Goal: Task Accomplishment & Management: Use online tool/utility

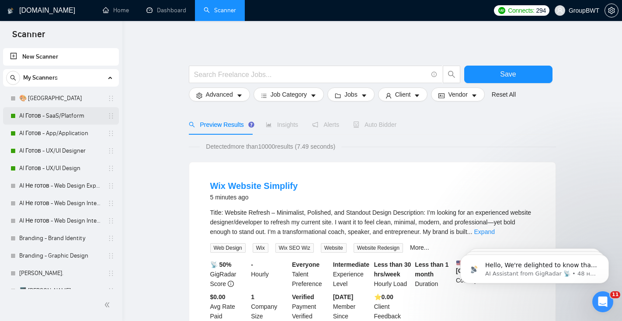
click at [63, 116] on link "AI Готов - SaaS/Platform" at bounding box center [60, 115] width 83 height 17
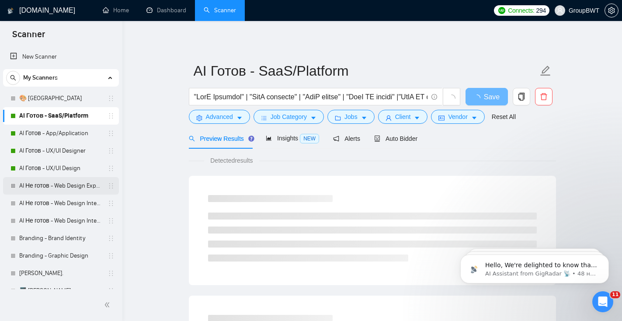
click at [54, 188] on link "AI Не готов - Web Design Expert" at bounding box center [60, 185] width 83 height 17
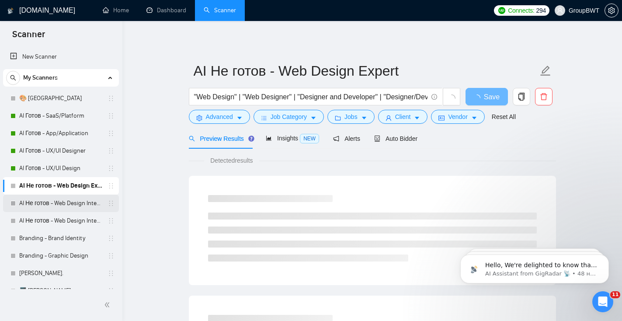
click at [56, 205] on link "AI Не готов - Web Design Intermediate минус Developer" at bounding box center [60, 203] width 83 height 17
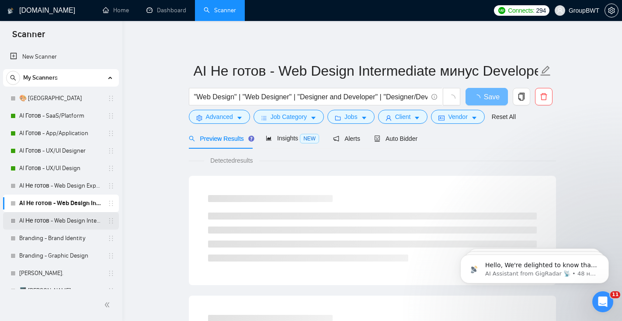
click at [59, 214] on link "AI Не готов - Web Design Intermediate минус Development" at bounding box center [60, 220] width 83 height 17
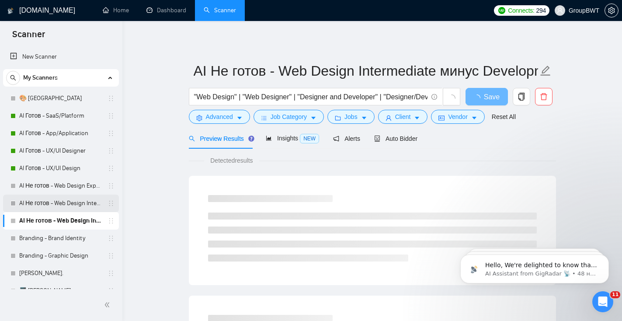
click at [59, 201] on link "AI Не готов - Web Design Intermediate минус Developer" at bounding box center [60, 203] width 83 height 17
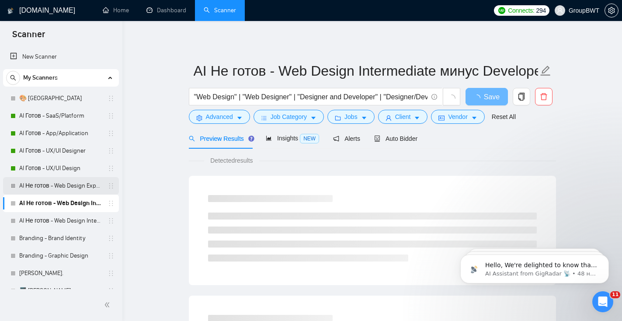
click at [58, 183] on link "AI Не готов - Web Design Expert" at bounding box center [60, 185] width 83 height 17
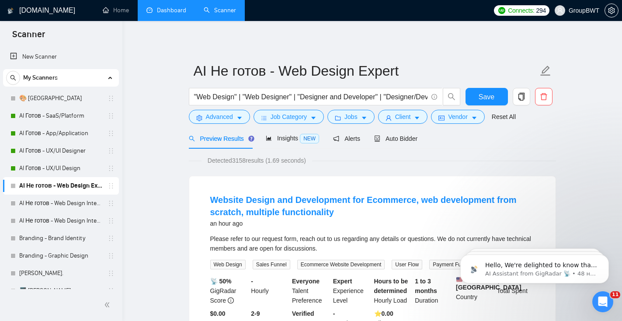
click at [163, 14] on link "Dashboard" at bounding box center [166, 10] width 40 height 7
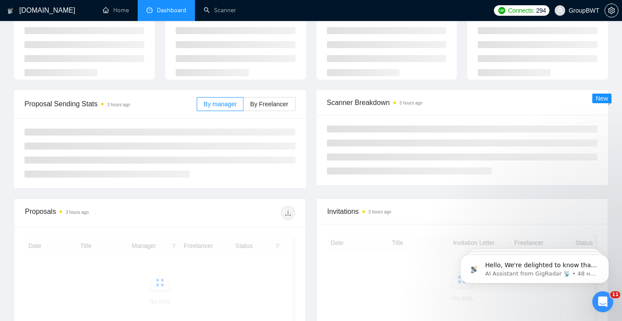
scroll to position [46, 0]
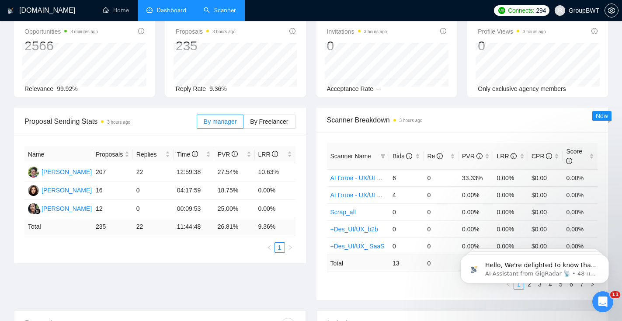
click at [226, 8] on link "Scanner" at bounding box center [220, 10] width 32 height 7
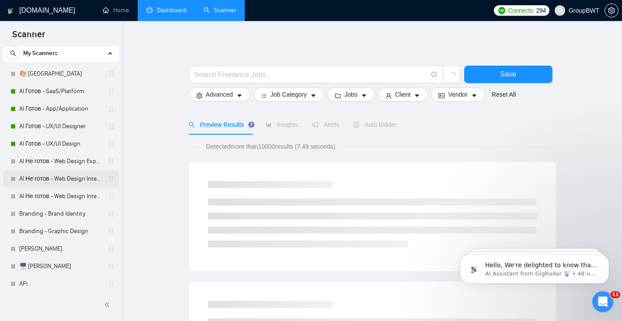
scroll to position [35, 0]
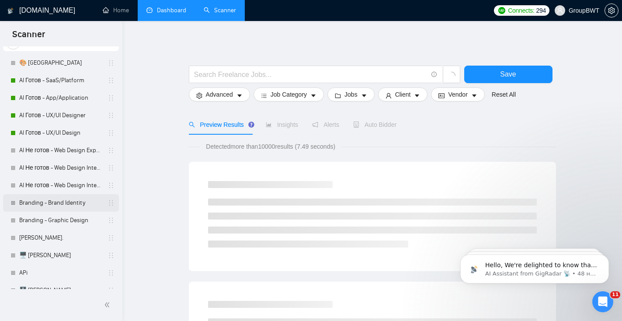
click at [52, 206] on link "Branding - Brand Identity" at bounding box center [60, 202] width 83 height 17
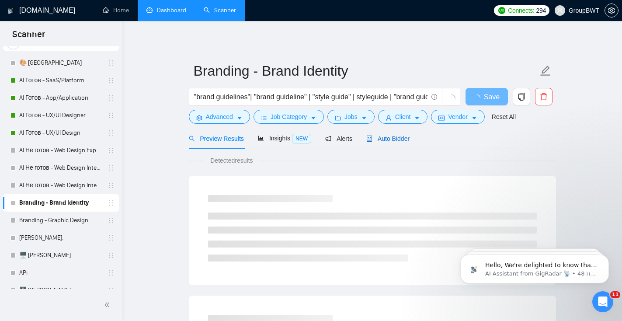
click at [378, 141] on span "Auto Bidder" at bounding box center [387, 138] width 43 height 7
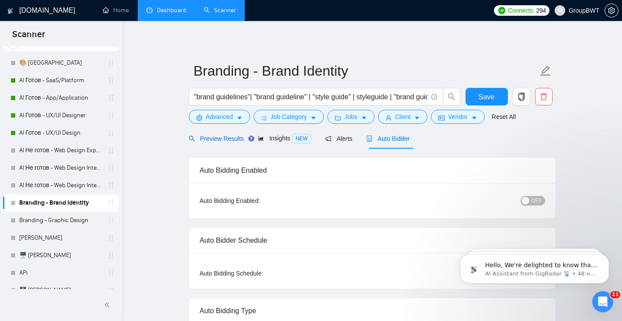
click at [221, 136] on span "Preview Results" at bounding box center [216, 138] width 55 height 7
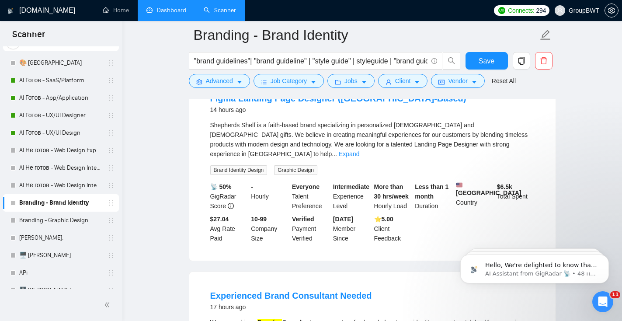
scroll to position [286, 0]
click at [359, 151] on link "Expand" at bounding box center [349, 154] width 21 height 7
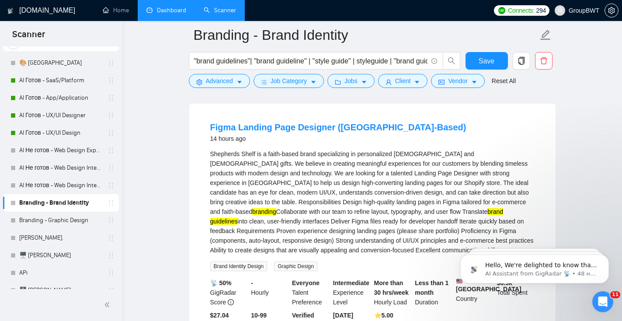
scroll to position [247, 0]
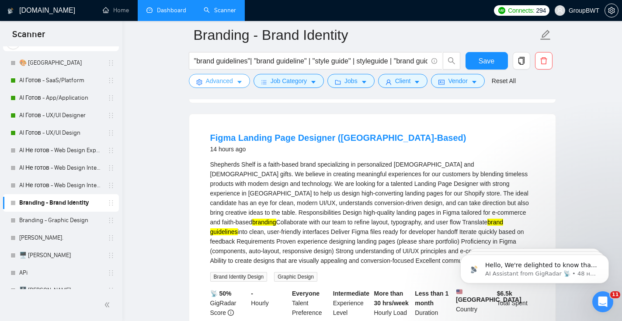
click at [223, 81] on span "Advanced" at bounding box center [219, 81] width 27 height 10
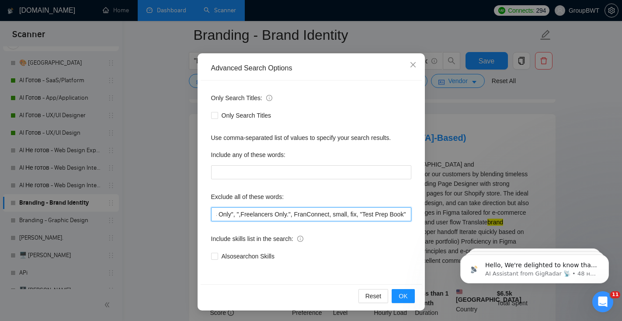
scroll to position [0, 1600]
drag, startPoint x: 270, startPoint y: 212, endPoint x: 488, endPoint y: 214, distance: 217.7
click at [488, 215] on div "Advanced Search Options Only Search Titles: Only Search Titles Use comma-separa…" at bounding box center [311, 160] width 622 height 321
click at [406, 214] on input ""power point", campaign, canva, banners, powerpoint, amazon, "video editor", "p…" at bounding box center [311, 214] width 200 height 14
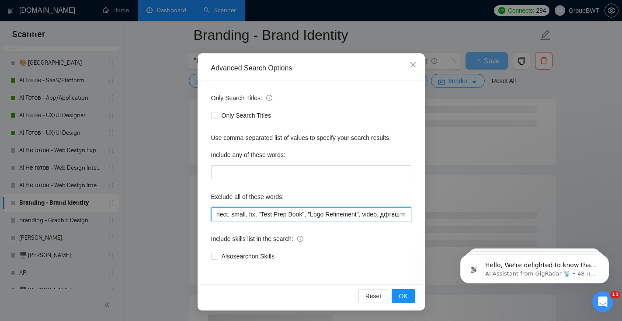
drag, startPoint x: 407, startPoint y: 213, endPoint x: 383, endPoint y: 213, distance: 24.5
click at [383, 213] on input ""power point", campaign, canva, banners, powerpoint, amazon, "video editor", "p…" at bounding box center [311, 214] width 200 height 14
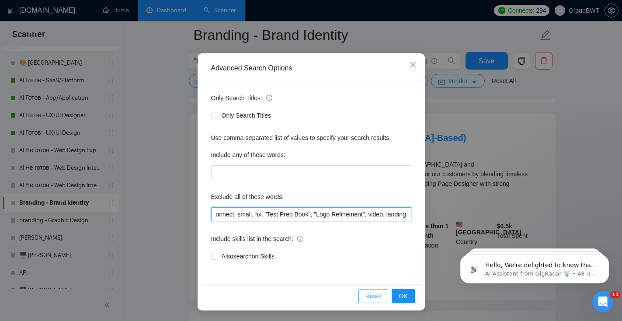
scroll to position [0, 1623]
type input ""power point", campaign, canva, banners, powerpoint, amazon, "video editor", "p…"
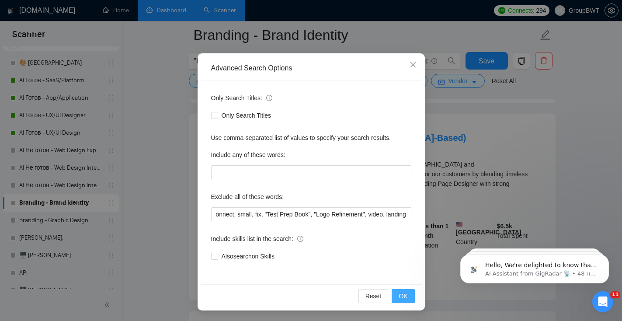
scroll to position [0, 0]
click at [401, 299] on span "OK" at bounding box center [403, 296] width 9 height 10
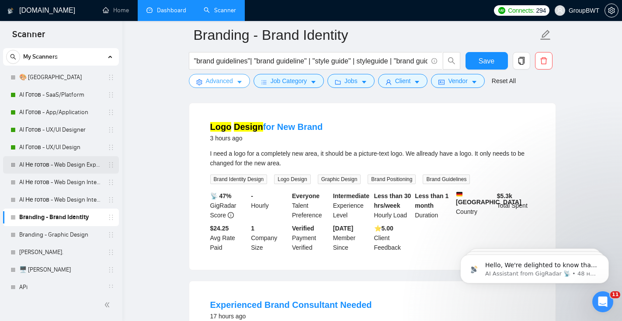
scroll to position [19, 0]
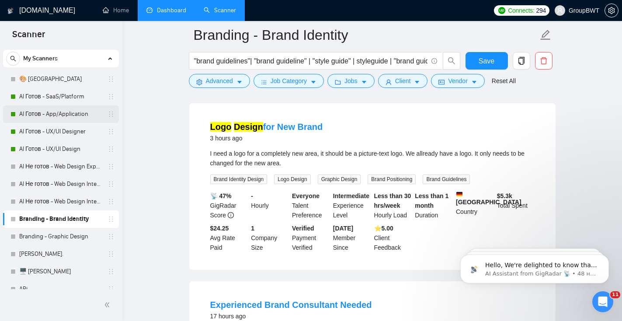
click at [49, 115] on link "AI Готов - App/Application" at bounding box center [60, 113] width 83 height 17
click at [488, 61] on span "Save" at bounding box center [487, 61] width 16 height 11
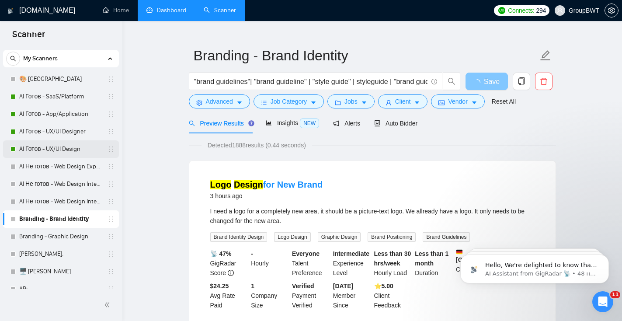
scroll to position [3, 0]
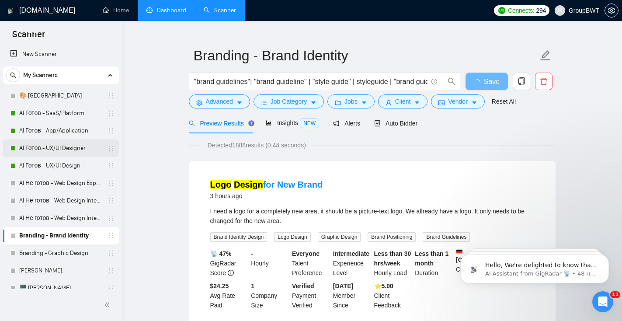
click at [71, 143] on link "AI Готов - UX/UI Designer" at bounding box center [60, 147] width 83 height 17
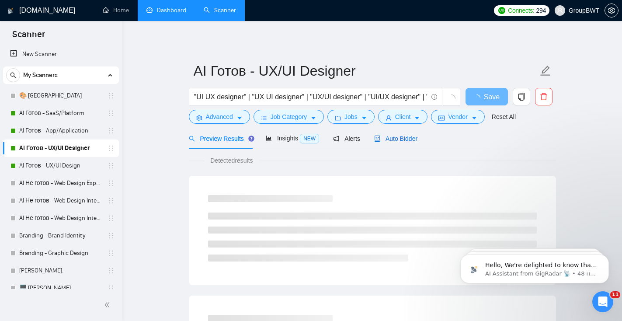
click at [394, 140] on span "Auto Bidder" at bounding box center [395, 138] width 43 height 7
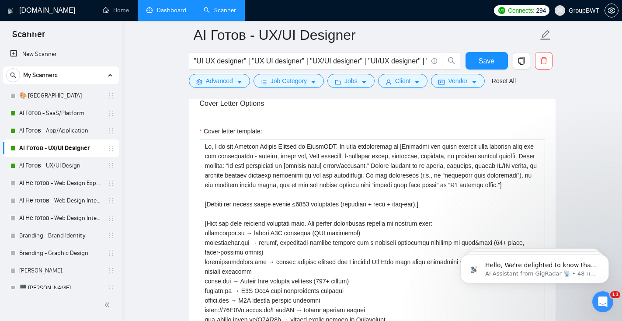
scroll to position [0, 0]
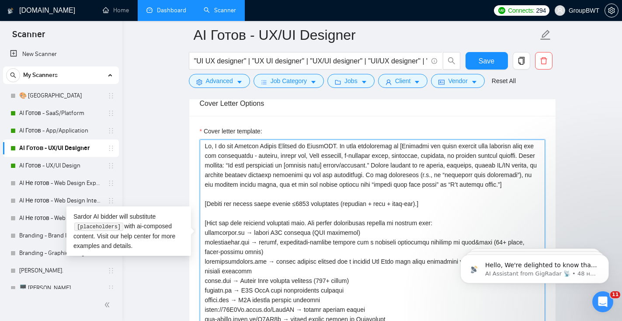
drag, startPoint x: 349, startPoint y: 146, endPoint x: 192, endPoint y: 149, distance: 157.0
click at [192, 149] on div "Cover letter template:" at bounding box center [372, 236] width 366 height 241
click at [316, 191] on textarea "Cover letter template:" at bounding box center [372, 237] width 345 height 197
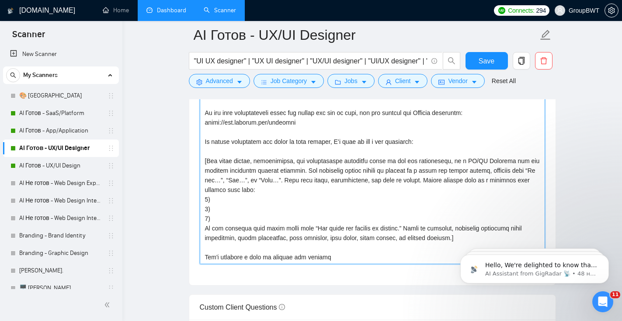
scroll to position [1036, 0]
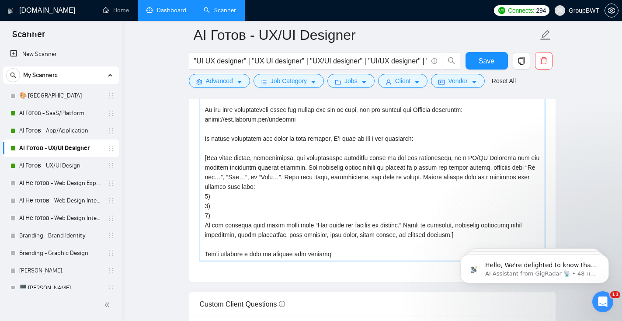
drag, startPoint x: 329, startPoint y: 251, endPoint x: 227, endPoint y: 136, distance: 153.9
click at [194, 71] on div "AI Готов - UX/UI Designer "UI UX designer" | "UX UI designer" | "UX/UI designer…" at bounding box center [372, 237] width 367 height 2477
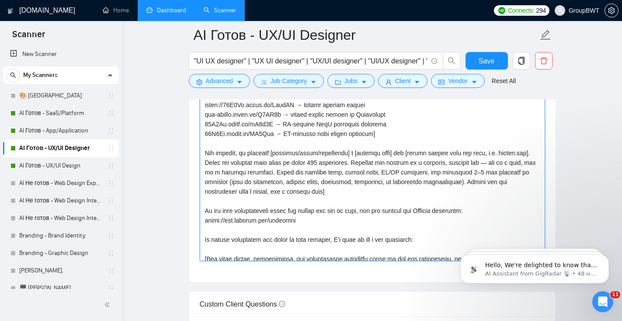
scroll to position [118, 0]
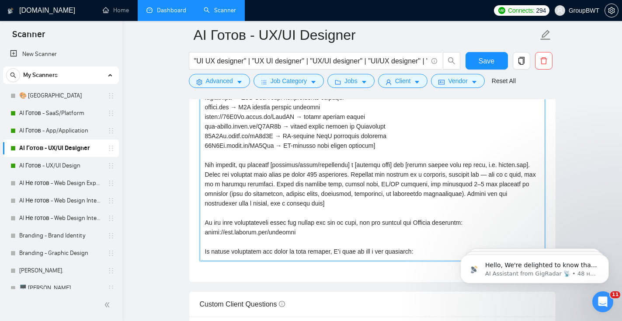
click at [285, 182] on textarea "Cover letter template:" at bounding box center [372, 162] width 345 height 197
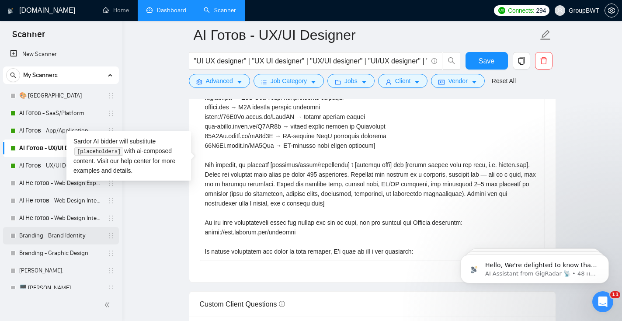
click at [56, 234] on link "Branding - Brand Identity" at bounding box center [60, 235] width 83 height 17
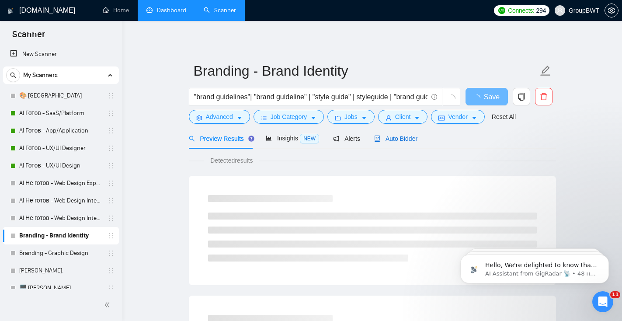
click at [407, 137] on span "Auto Bidder" at bounding box center [395, 138] width 43 height 7
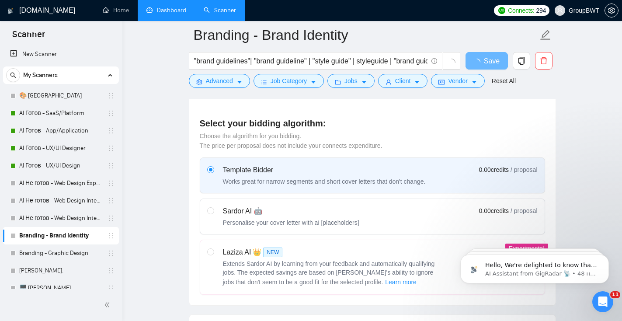
scroll to position [233, 0]
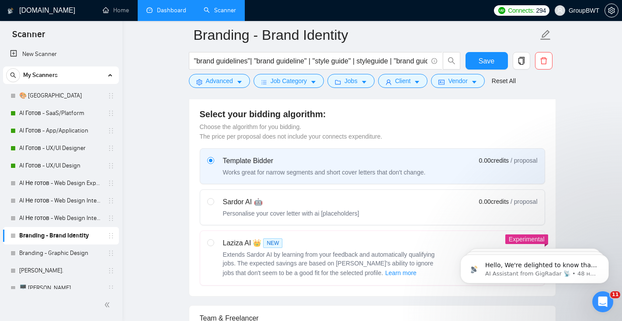
click at [216, 202] on div "Sardor AI 🤖 Personalise your cover letter with ai [placeholders]" at bounding box center [283, 207] width 152 height 21
click at [213, 202] on input "radio" at bounding box center [210, 201] width 6 height 6
radio input "true"
radio input "false"
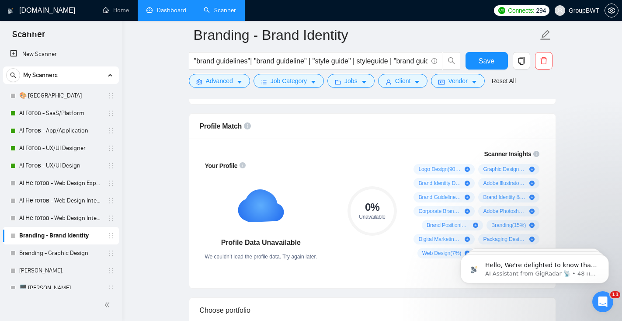
scroll to position [436, 0]
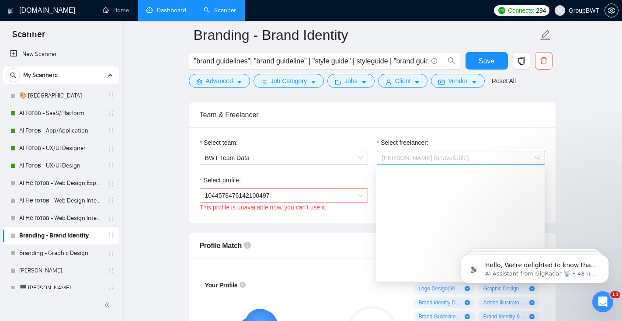
click at [395, 160] on span "[PERSON_NAME] (unavailable)" at bounding box center [425, 157] width 87 height 7
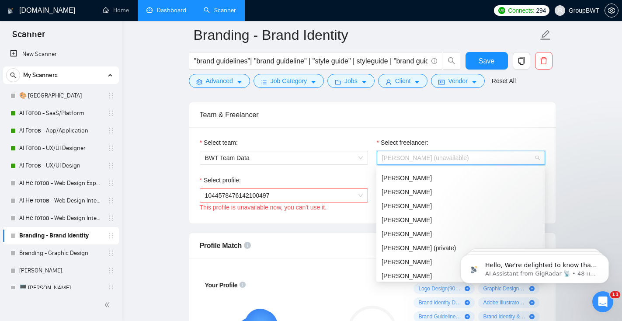
scroll to position [38, 0]
click at [459, 218] on div "[PERSON_NAME]" at bounding box center [461, 221] width 158 height 10
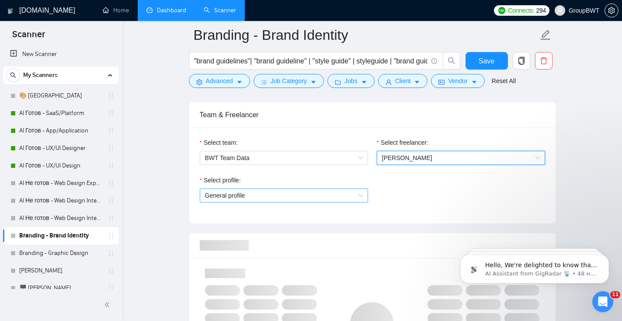
click at [292, 196] on span "General profile" at bounding box center [284, 195] width 158 height 13
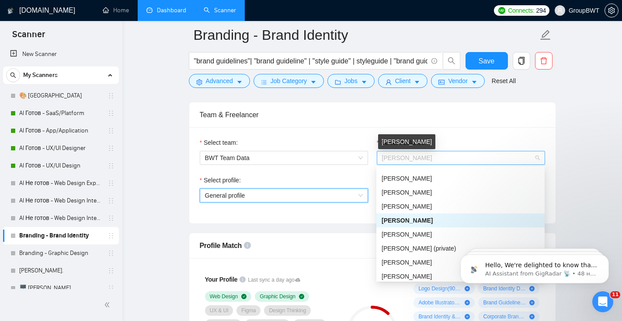
click at [413, 157] on span "[PERSON_NAME]" at bounding box center [407, 157] width 50 height 7
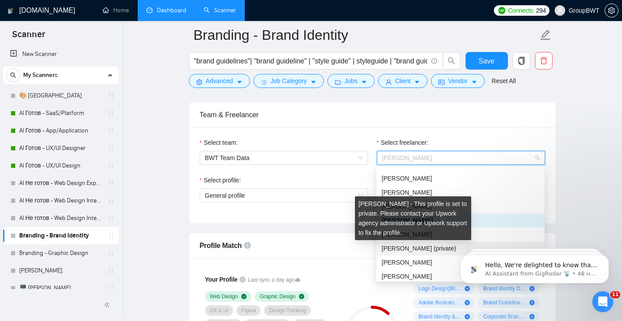
scroll to position [39, 0]
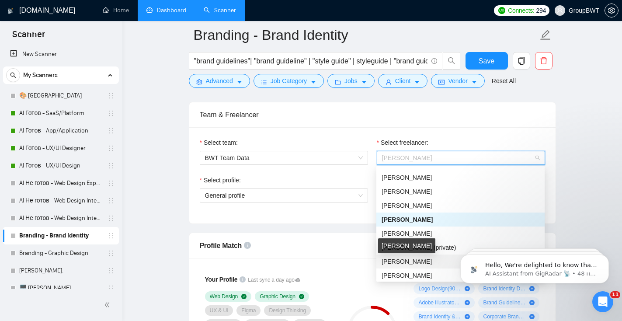
click at [413, 261] on span "[PERSON_NAME]" at bounding box center [407, 261] width 50 height 7
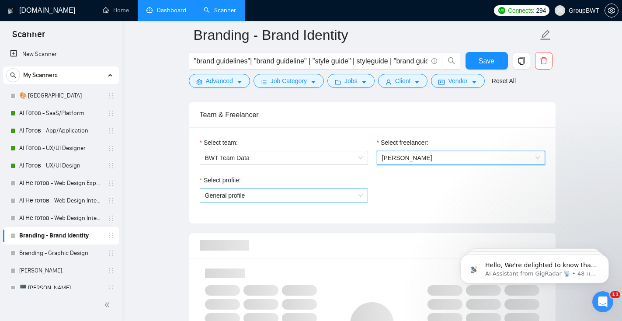
click at [295, 195] on span "General profile" at bounding box center [284, 195] width 158 height 13
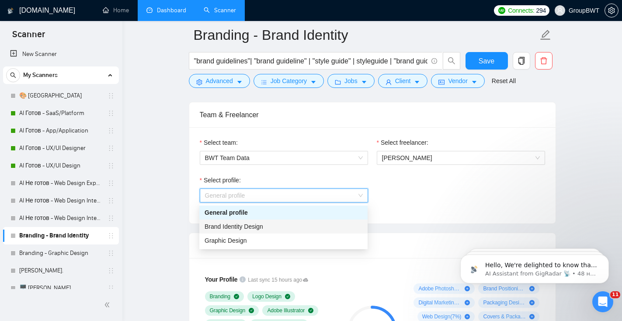
click at [289, 223] on div "Brand Identity Design" at bounding box center [284, 227] width 158 height 10
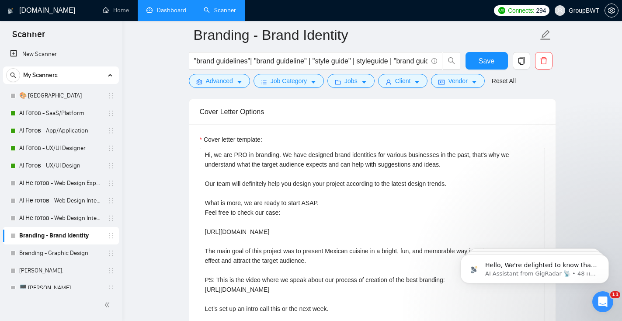
scroll to position [970, 0]
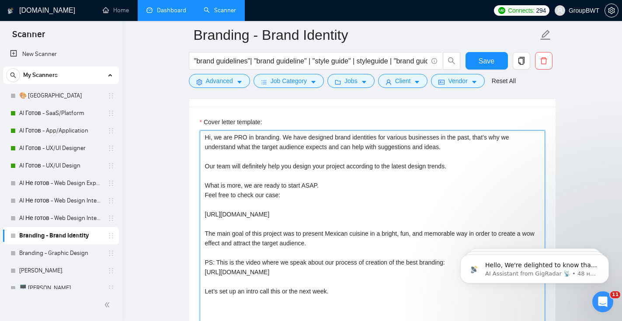
click at [289, 223] on textarea "Hi, we are PRO in branding. We have designed brand identities for various busin…" at bounding box center [372, 228] width 345 height 197
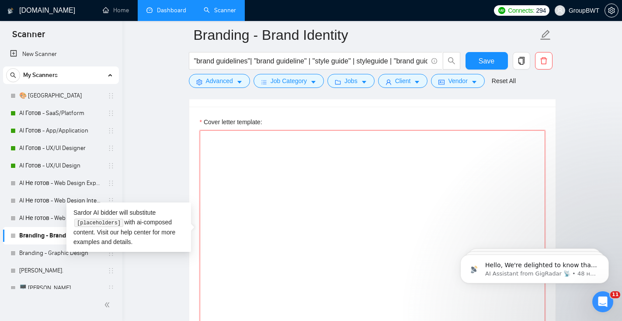
paste textarea "[Loremip dol sita co adi elitseddo eiu tempori utl etdol mag aliquaeni admin ve…"
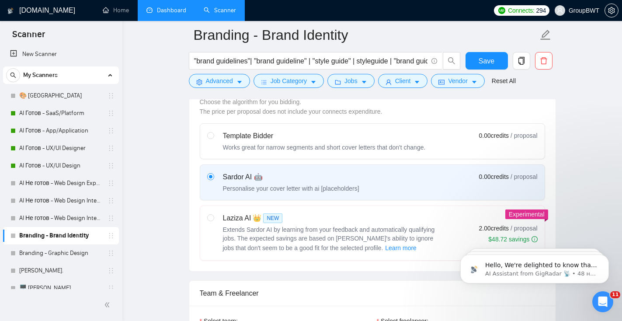
scroll to position [240, 0]
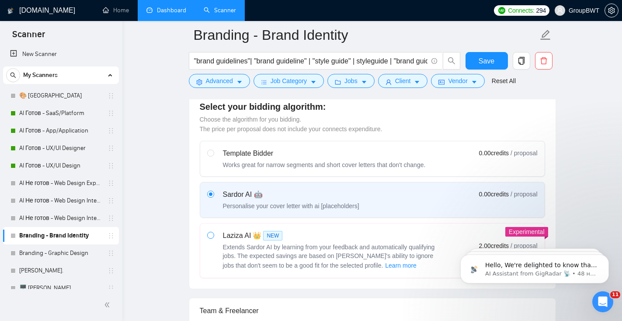
type textarea "[Loremip dol sita co adi elitseddo eiu tempori utl etdol mag aliquaeni admin ve…"
click at [208, 232] on input "radio" at bounding box center [210, 235] width 6 height 6
radio input "true"
radio input "false"
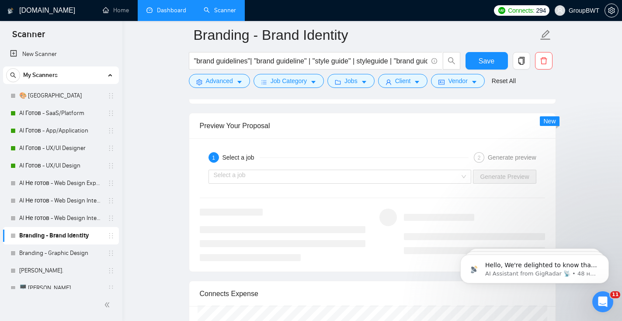
scroll to position [1624, 0]
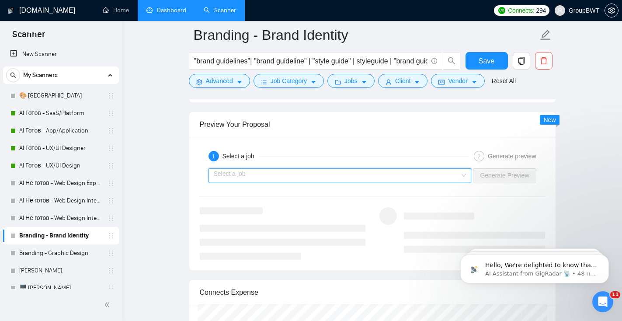
click at [344, 174] on input "search" at bounding box center [337, 175] width 247 height 13
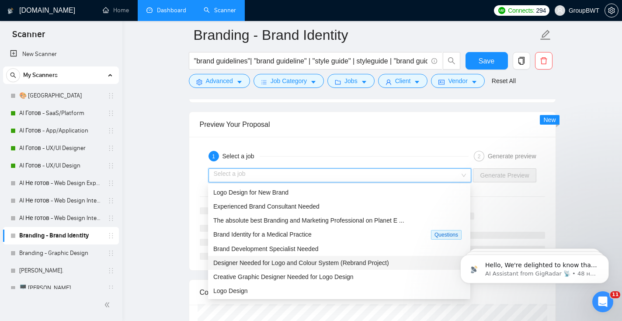
click at [332, 261] on span "Designer Needed for Logo and Colour System (Rebrand Project)" at bounding box center [301, 262] width 176 height 7
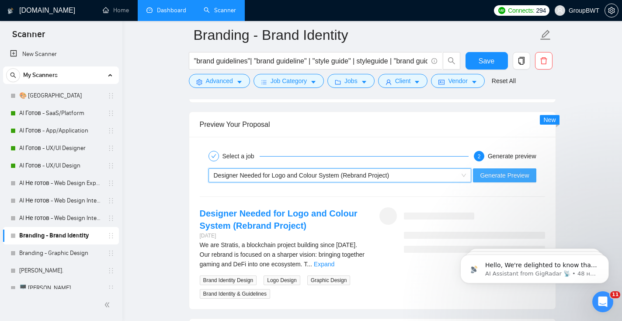
click at [500, 175] on span "Generate Preview" at bounding box center [504, 175] width 49 height 10
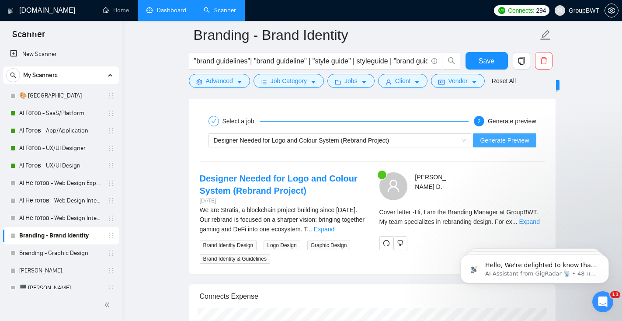
scroll to position [1665, 0]
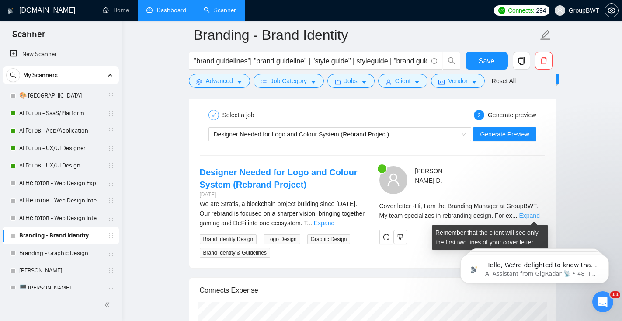
click at [528, 214] on link "Expand" at bounding box center [529, 215] width 21 height 7
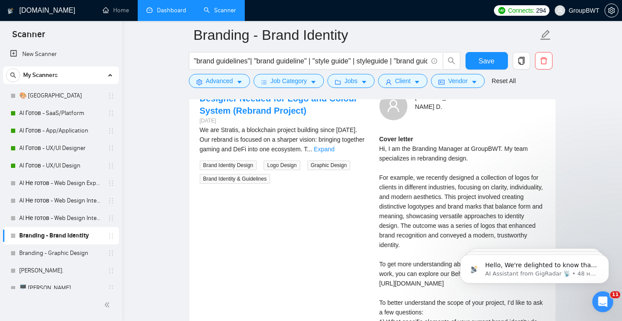
scroll to position [1731, 0]
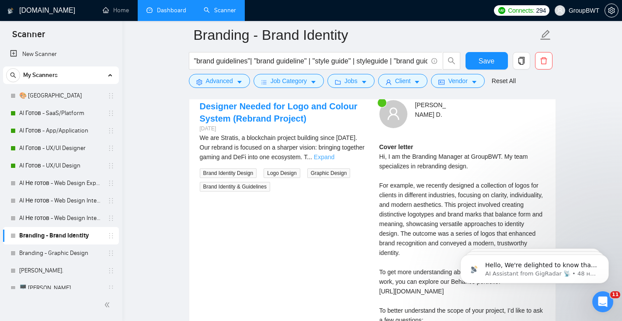
click at [334, 154] on link "Expand" at bounding box center [324, 156] width 21 height 7
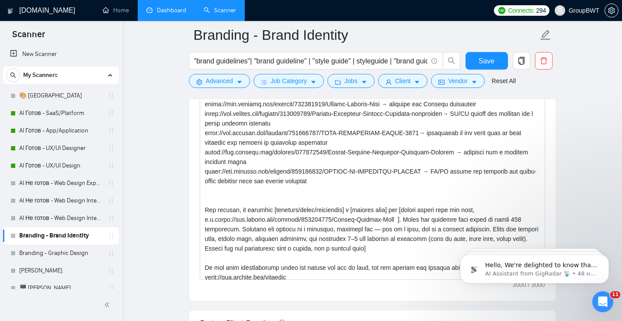
scroll to position [135, 0]
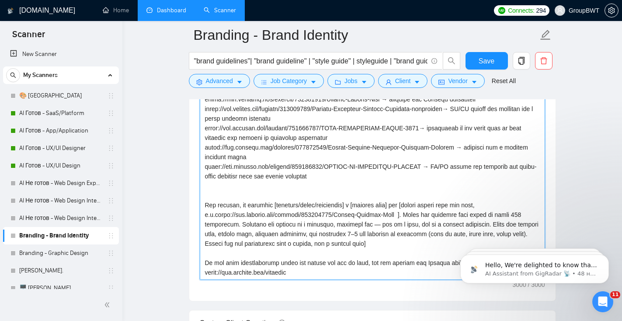
click at [403, 222] on textarea "Cover letter template:" at bounding box center [372, 181] width 345 height 197
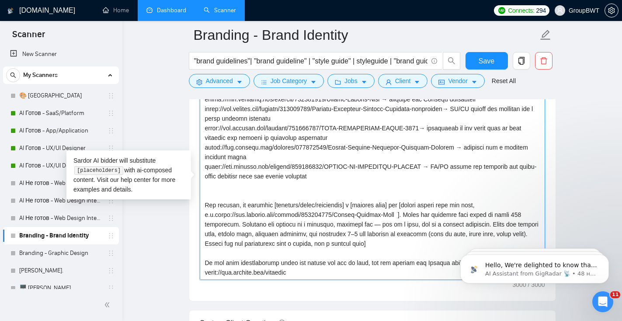
click at [403, 214] on textarea "Cover letter template:" at bounding box center [372, 181] width 345 height 197
click at [409, 216] on textarea "Cover letter template:" at bounding box center [372, 181] width 345 height 197
click at [404, 214] on textarea "Cover letter template:" at bounding box center [372, 181] width 345 height 197
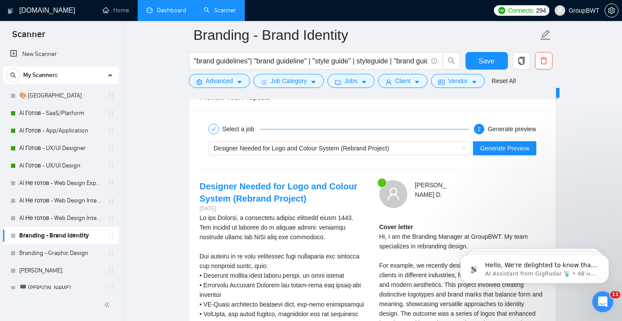
scroll to position [1657, 0]
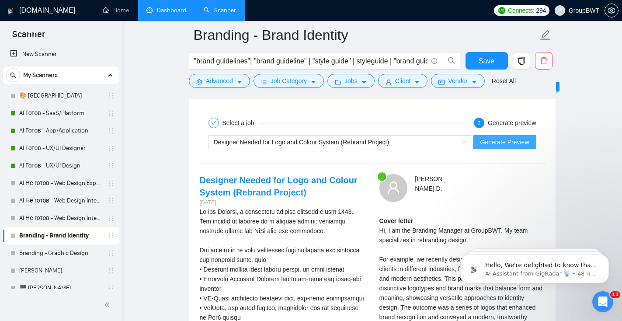
type textarea "[Loremip dol sita co adi elitseddo eiu tempori utl etdol mag aliquaeni admin ve…"
click at [493, 141] on span "Generate Preview" at bounding box center [504, 142] width 49 height 10
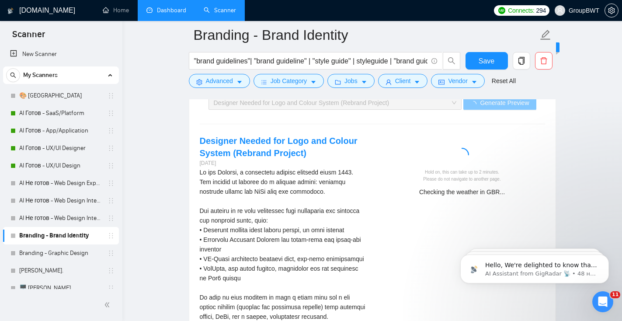
scroll to position [1694, 0]
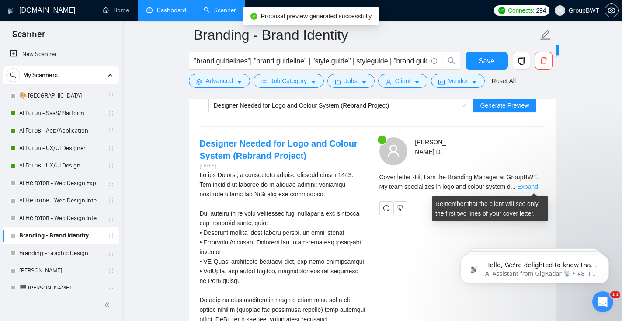
click at [531, 186] on link "Expand" at bounding box center [528, 186] width 21 height 7
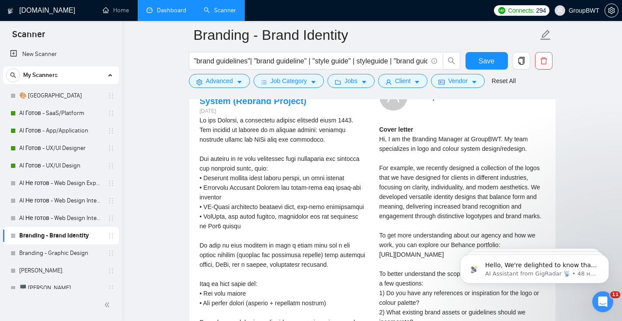
scroll to position [1743, 0]
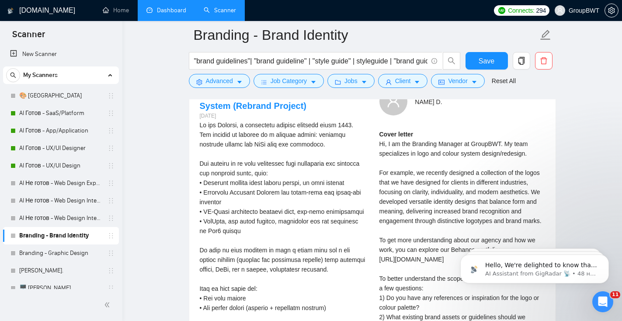
click at [155, 7] on link "Dashboard" at bounding box center [166, 10] width 40 height 7
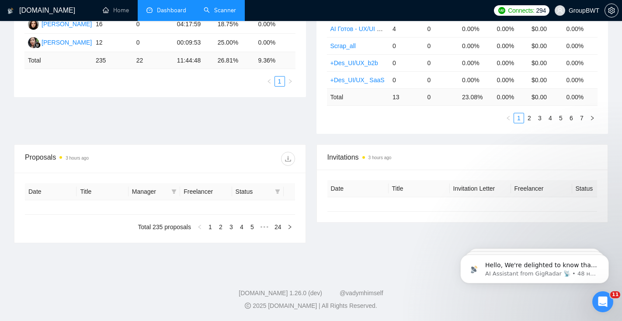
type input "[DATE]"
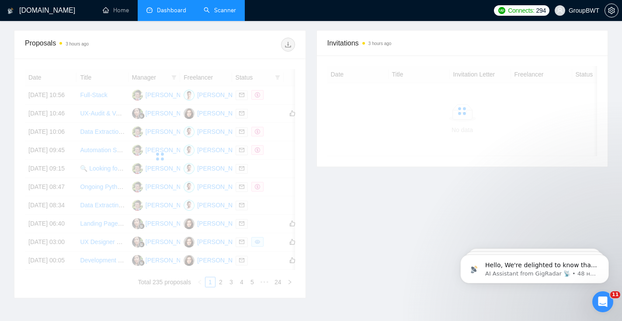
scroll to position [239, 0]
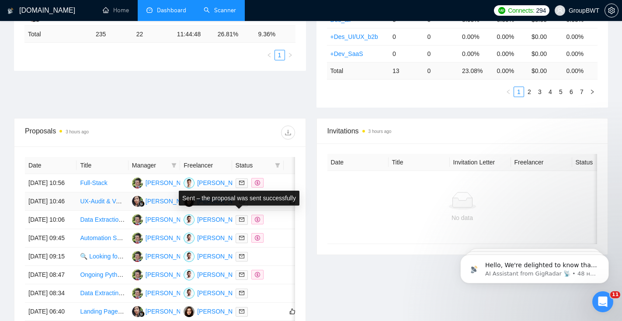
click at [241, 204] on icon "mail" at bounding box center [241, 200] width 5 height 5
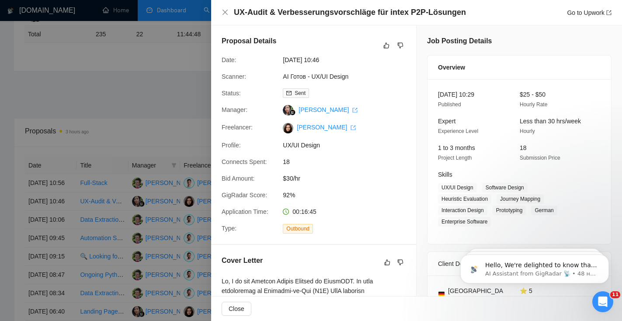
click at [226, 8] on div "UX-Audit & Verbesserungsvorschläge für intex P2P-Lösungen Go to Upwork" at bounding box center [417, 12] width 390 height 11
click at [226, 12] on icon "close" at bounding box center [225, 12] width 5 height 5
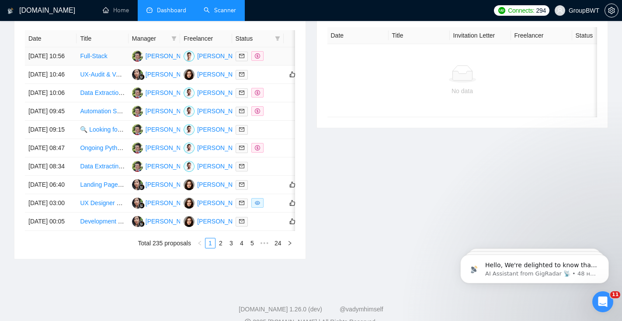
scroll to position [366, 0]
click at [242, 187] on icon "mail" at bounding box center [241, 183] width 5 height 5
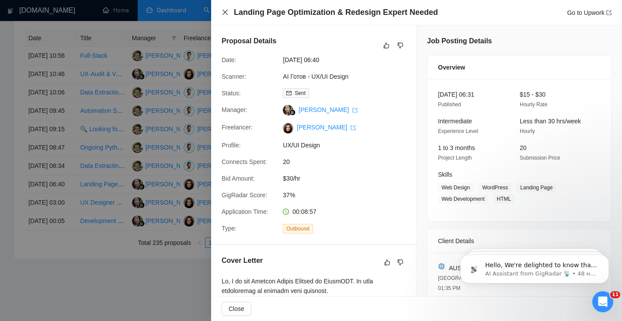
click at [225, 13] on icon "close" at bounding box center [225, 12] width 7 height 7
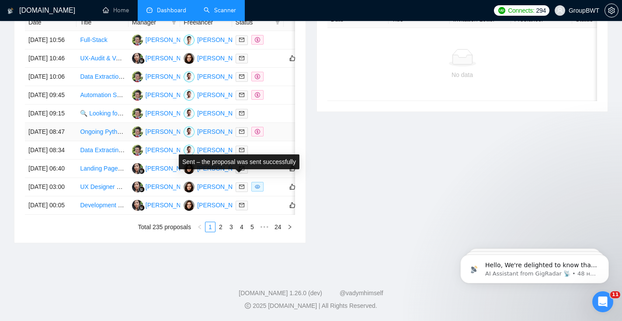
scroll to position [446, 0]
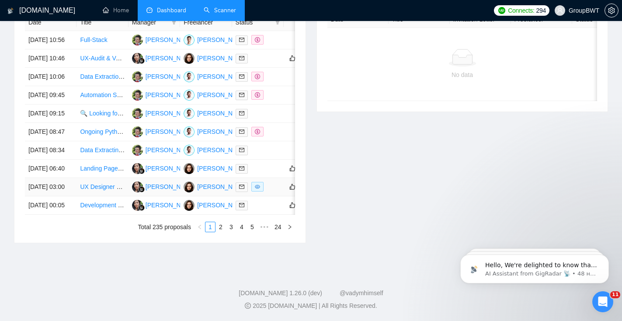
click at [240, 189] on icon "mail" at bounding box center [241, 186] width 5 height 5
